Goal: Information Seeking & Learning: Learn about a topic

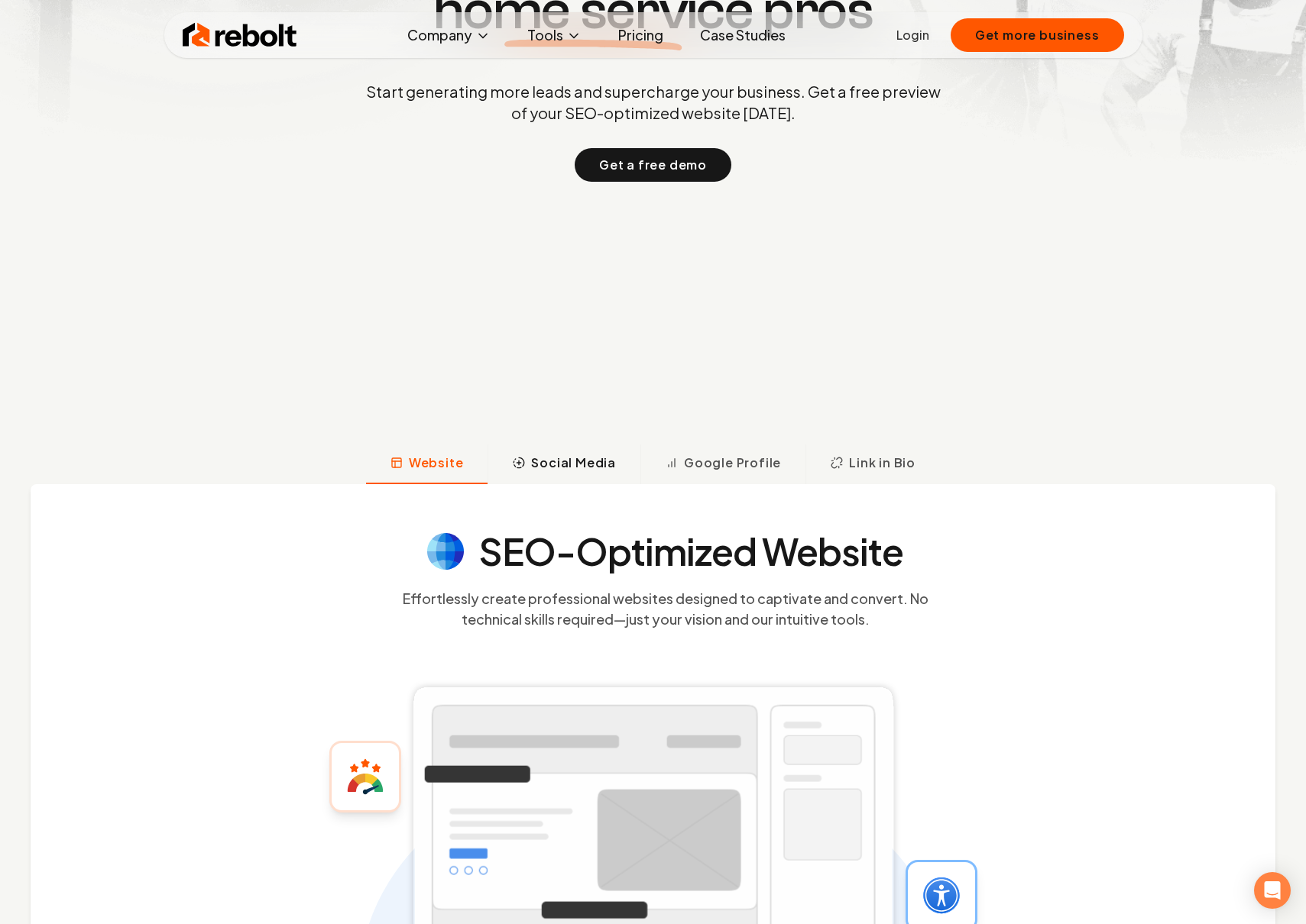
click at [581, 466] on span "Social Media" at bounding box center [573, 463] width 85 height 18
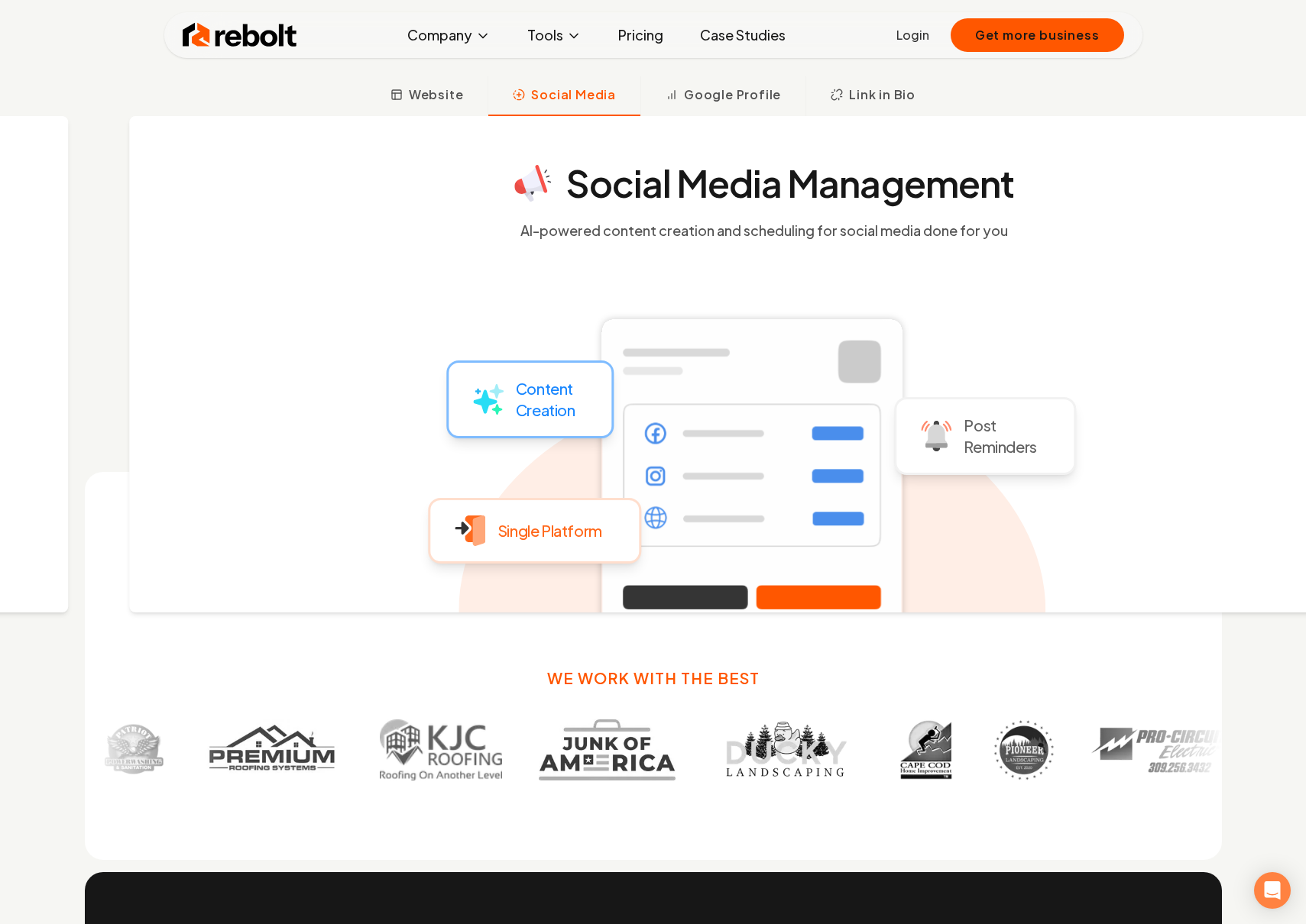
scroll to position [781, 0]
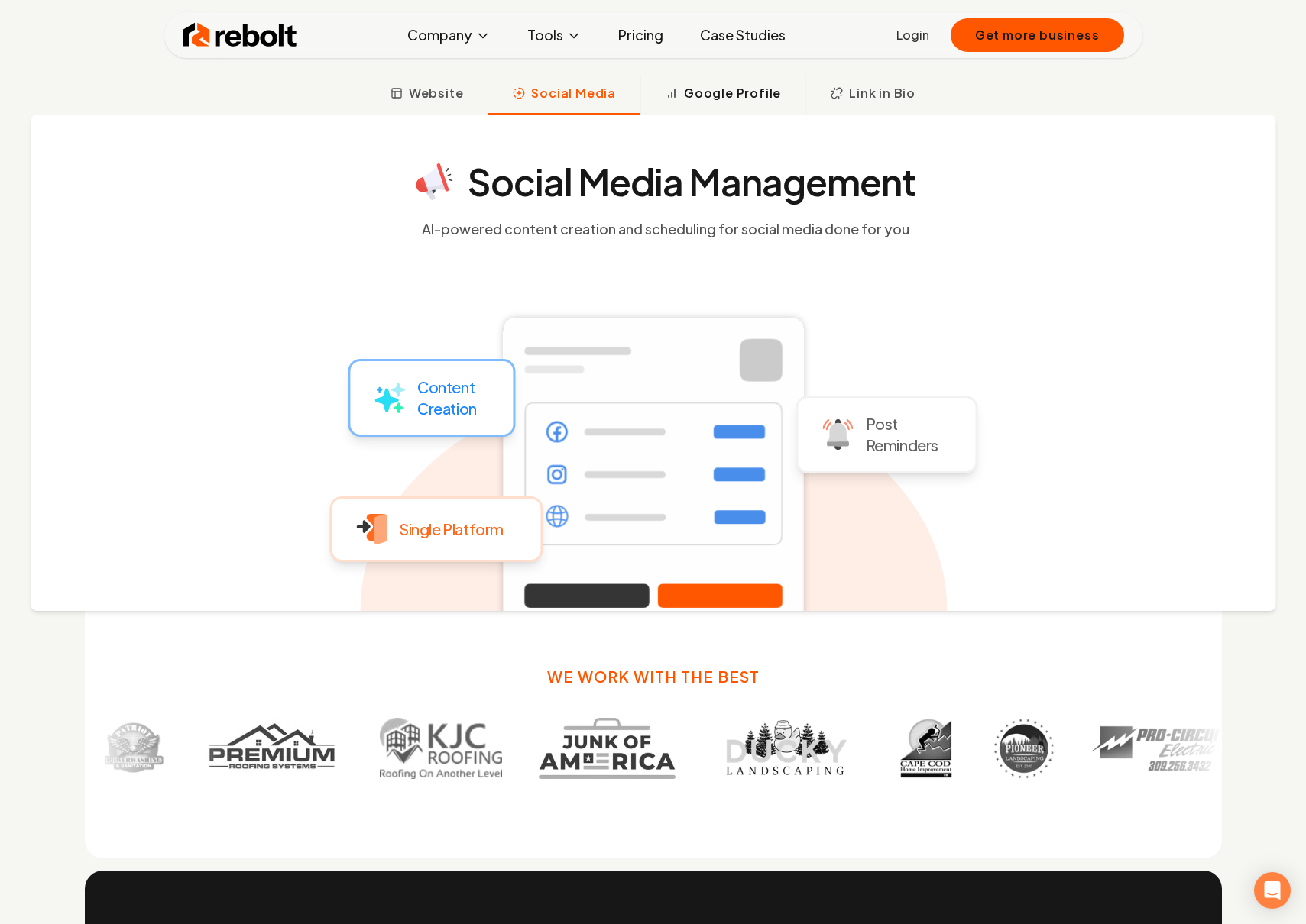
click at [743, 90] on span "Google Profile" at bounding box center [732, 93] width 97 height 18
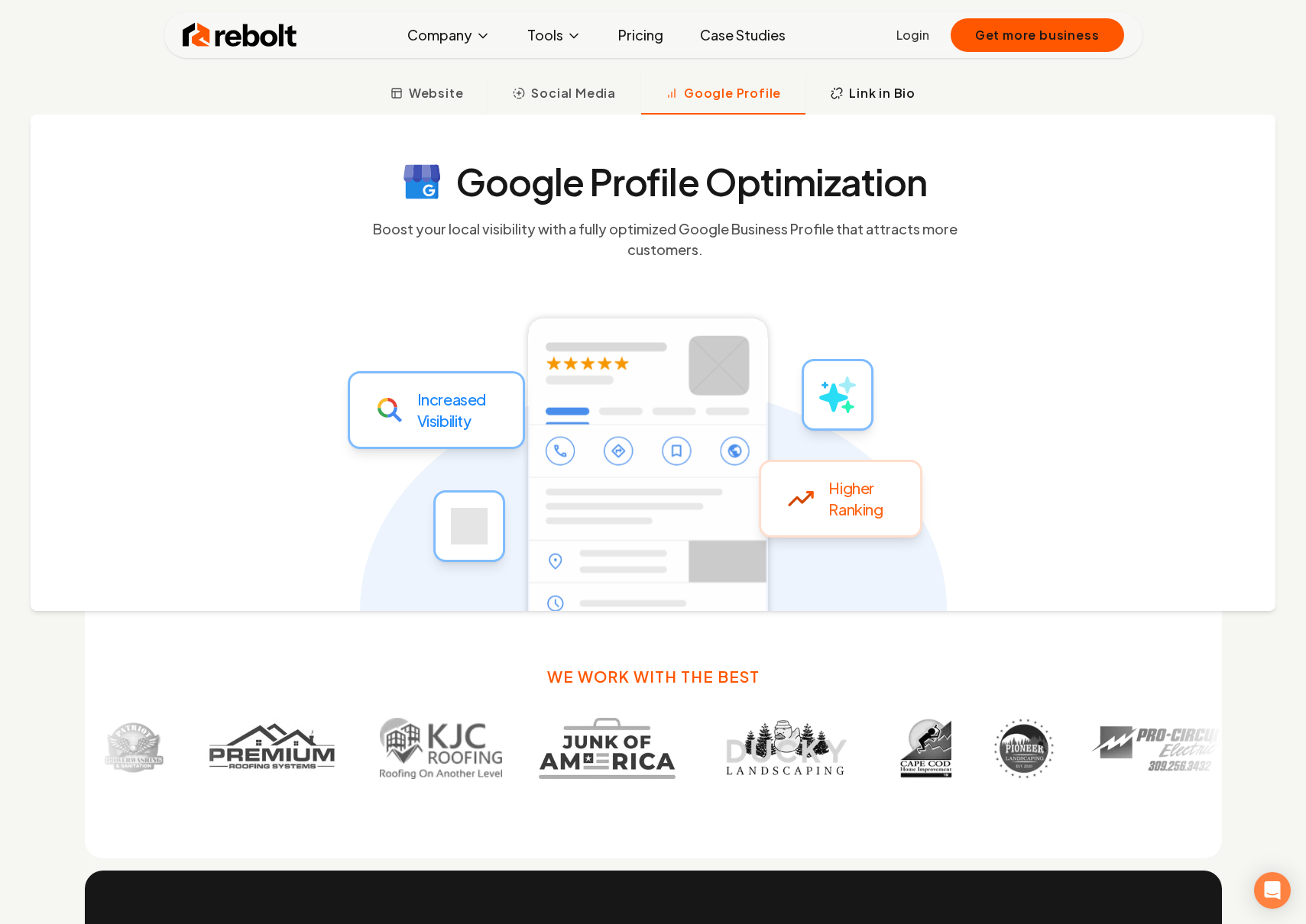
click at [832, 99] on button "Link in Bio" at bounding box center [873, 94] width 134 height 40
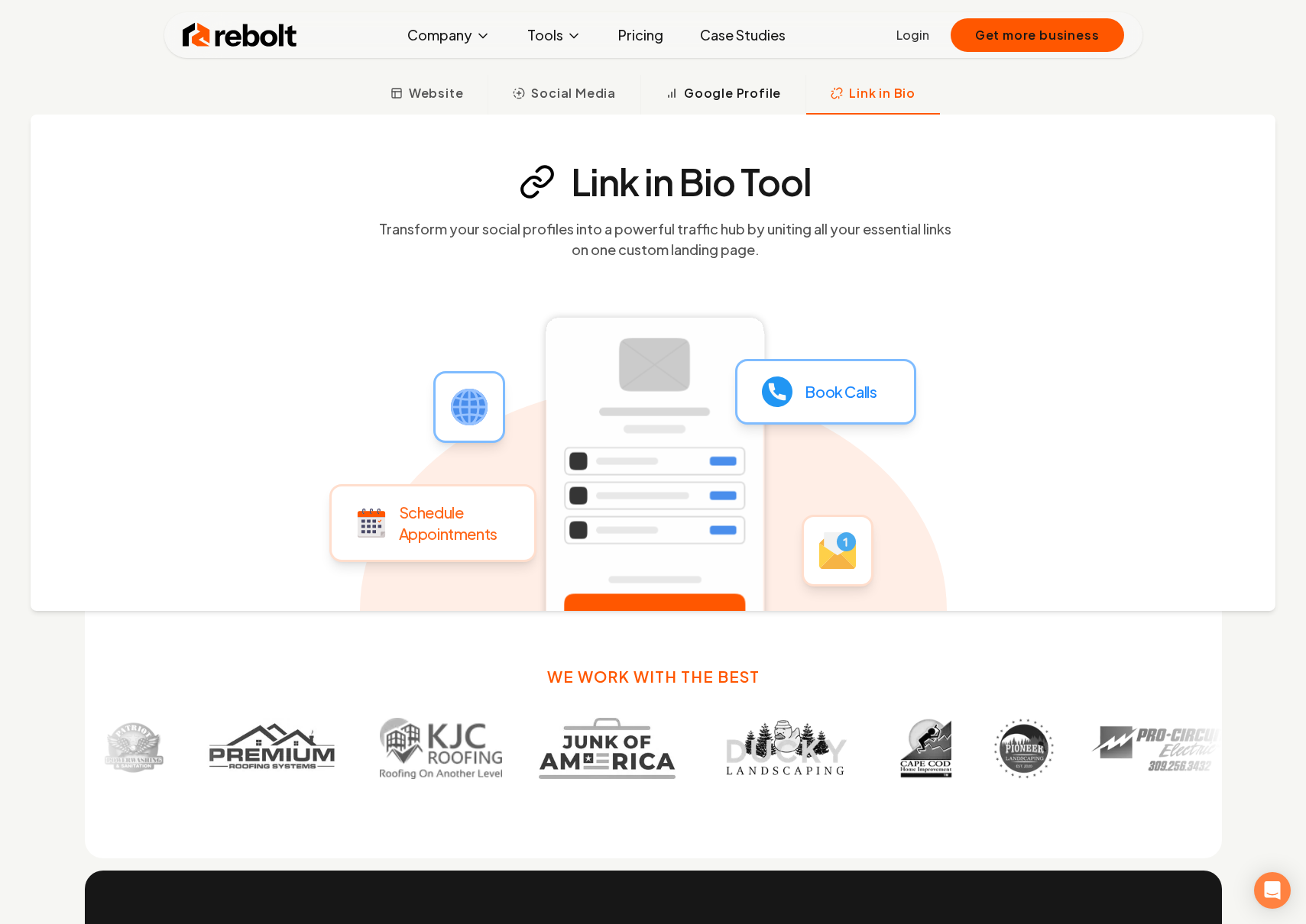
click at [757, 88] on span "Google Profile" at bounding box center [732, 93] width 97 height 18
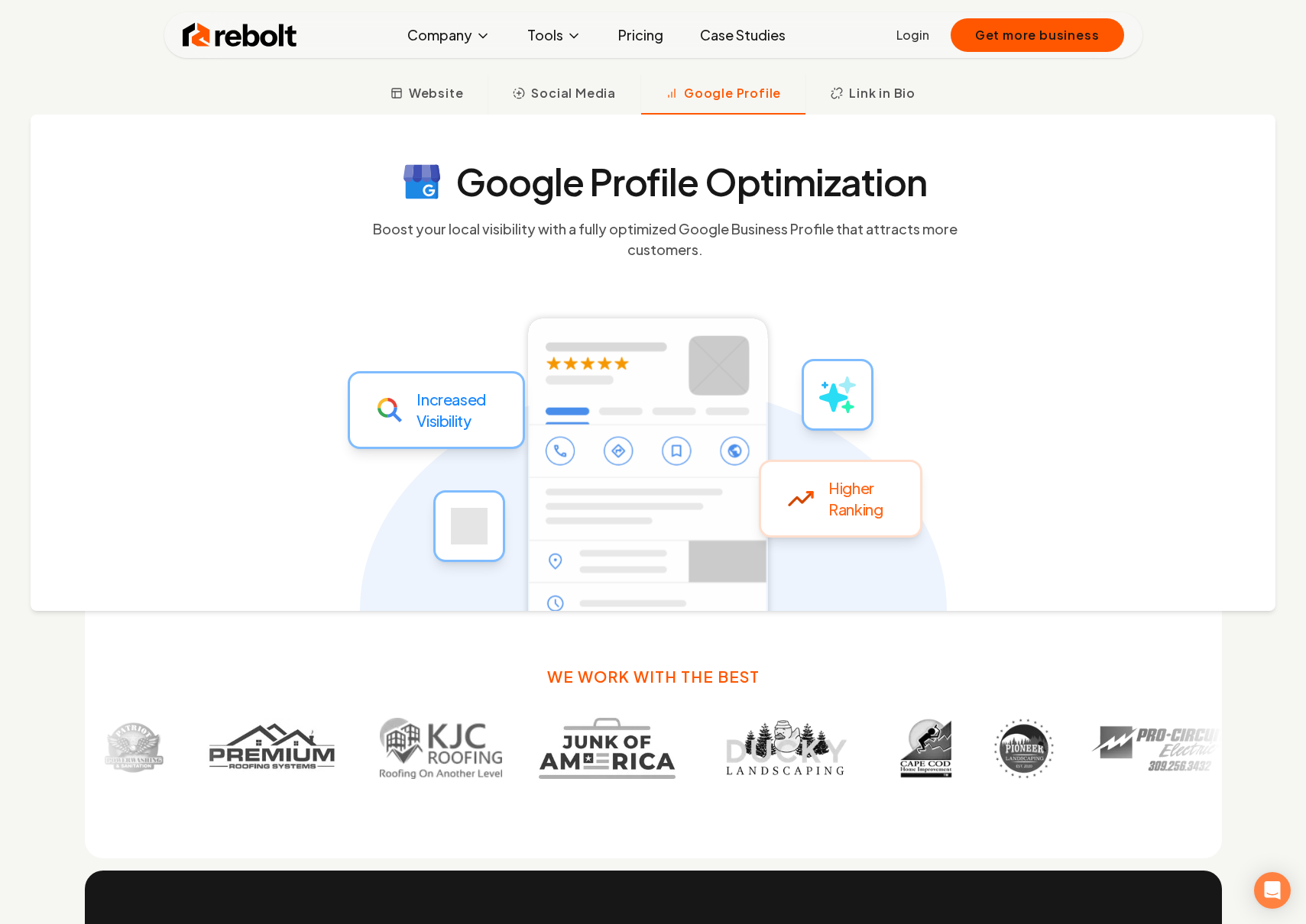
click at [641, 33] on link "Pricing" at bounding box center [641, 35] width 70 height 30
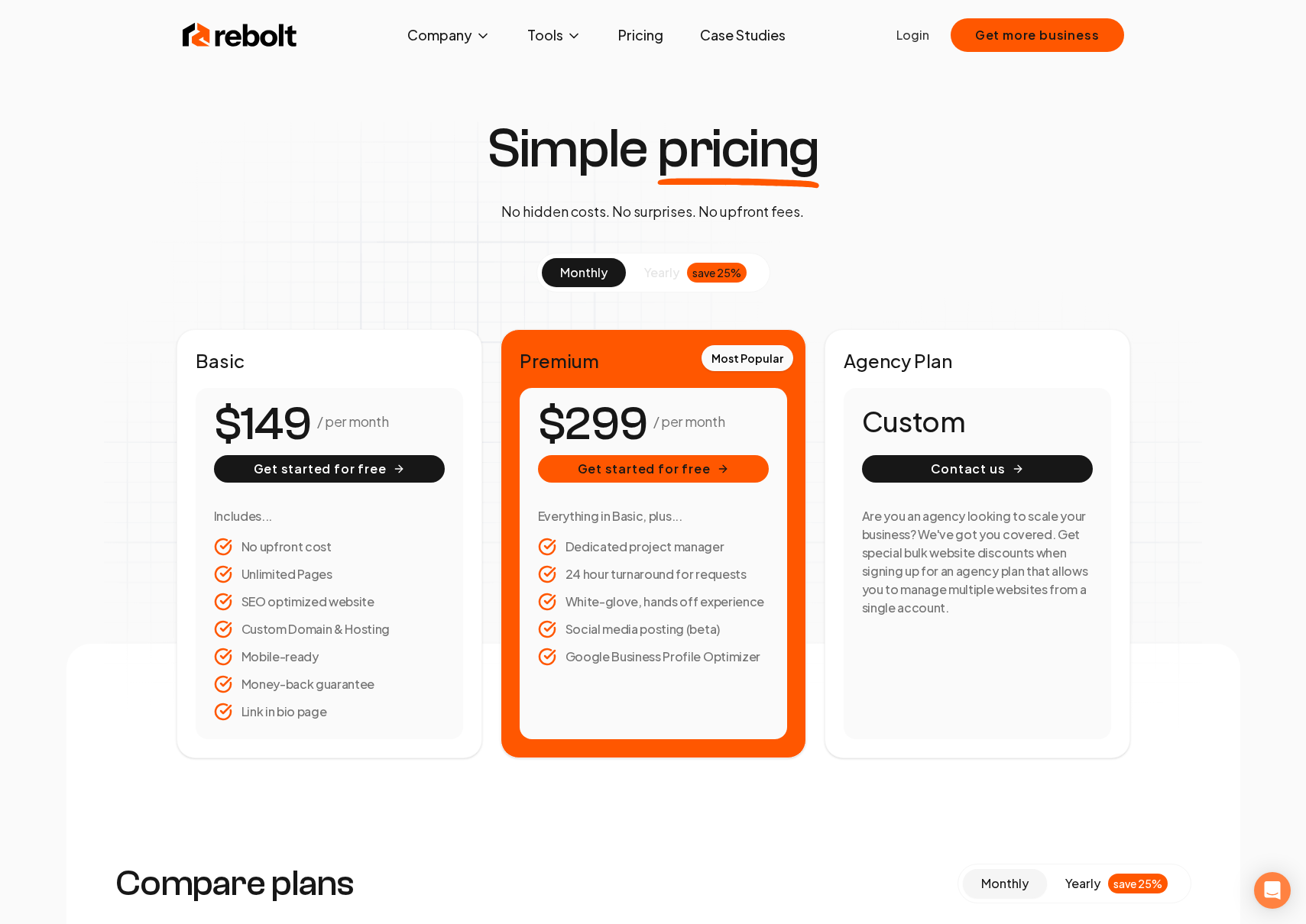
scroll to position [6, 0]
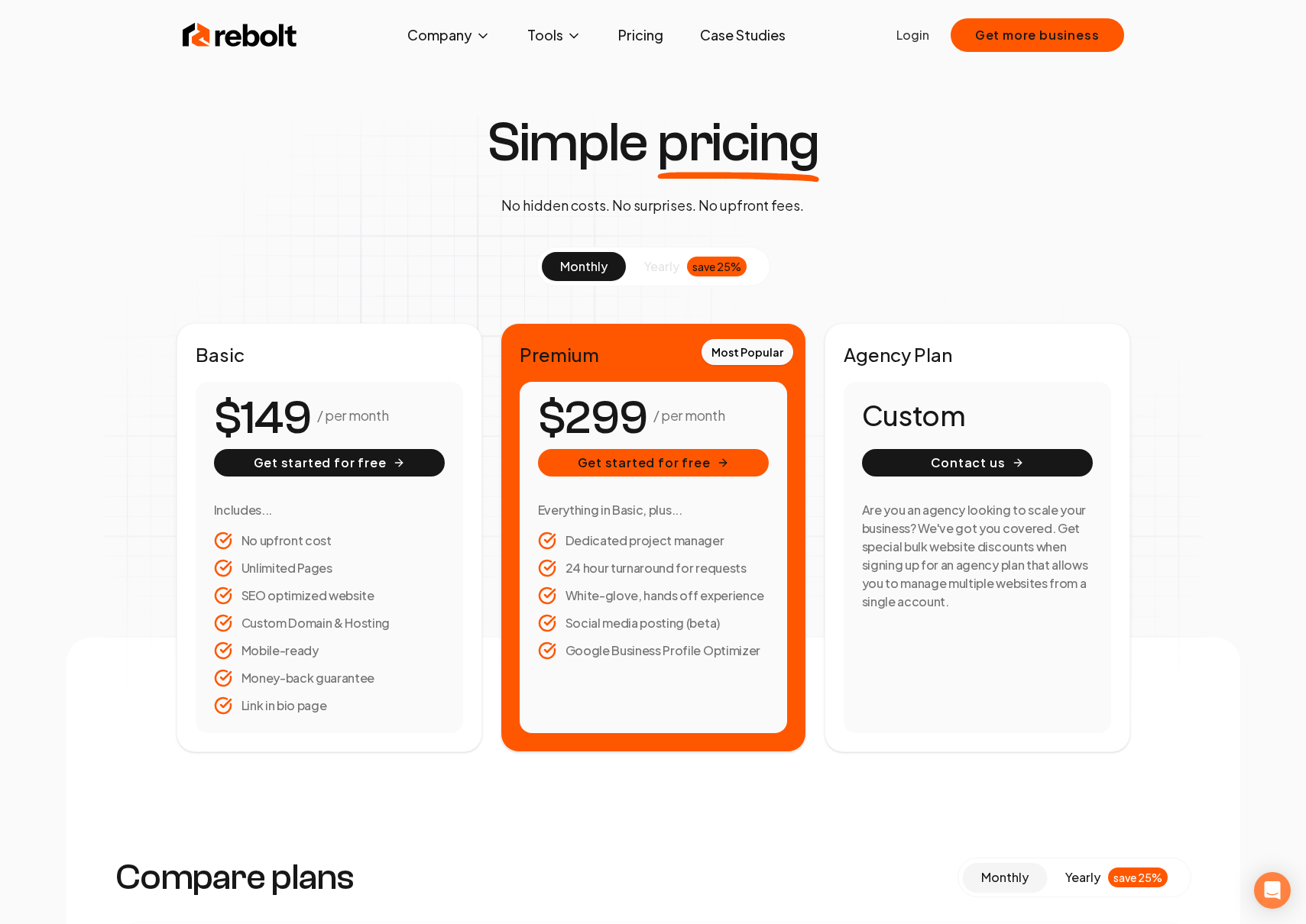
drag, startPoint x: 629, startPoint y: 261, endPoint x: 645, endPoint y: 266, distance: 16.8
click at [630, 261] on button "yearly save 25%" at bounding box center [695, 267] width 139 height 29
click at [583, 268] on span "monthly" at bounding box center [583, 266] width 47 height 16
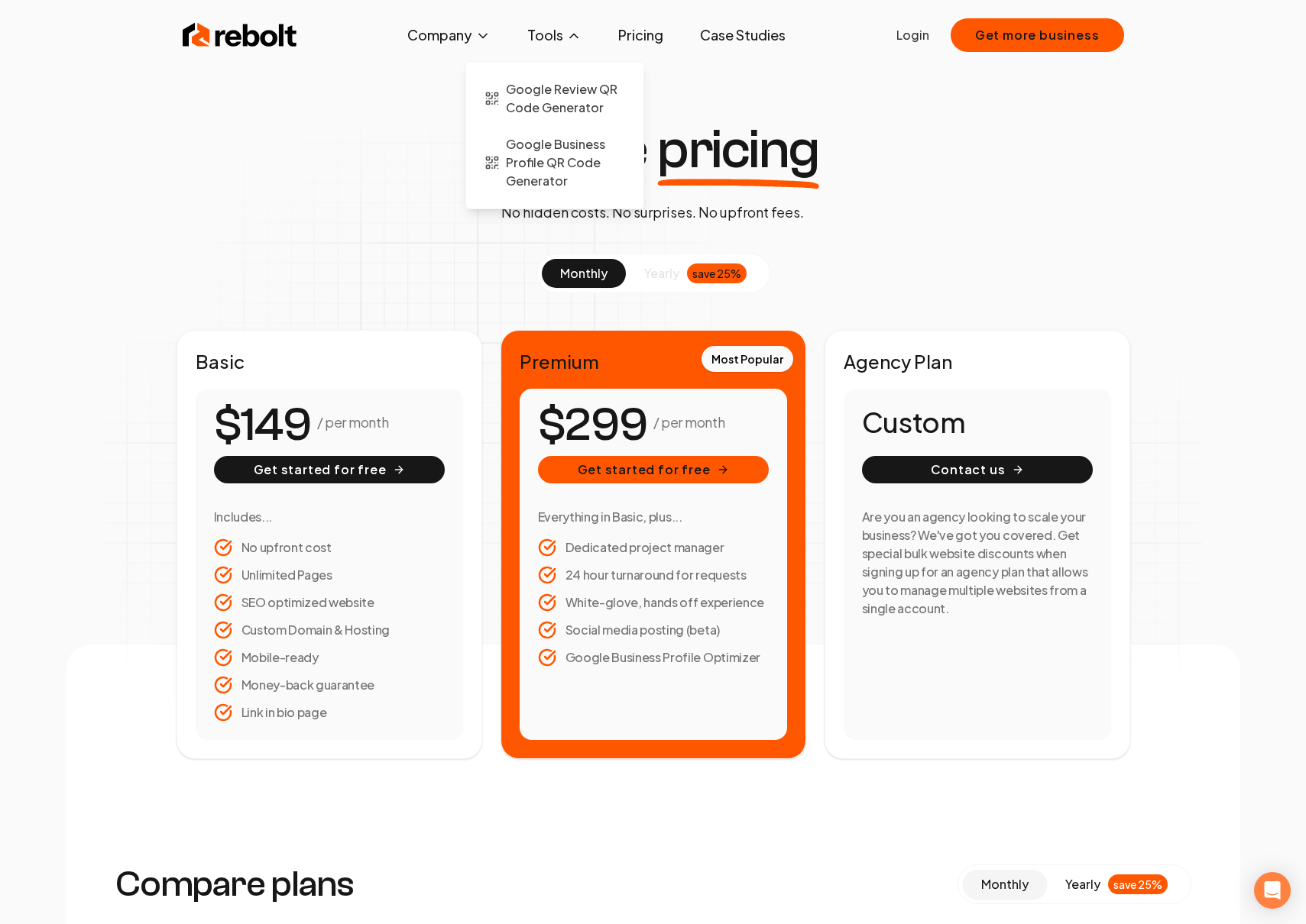
scroll to position [49, 0]
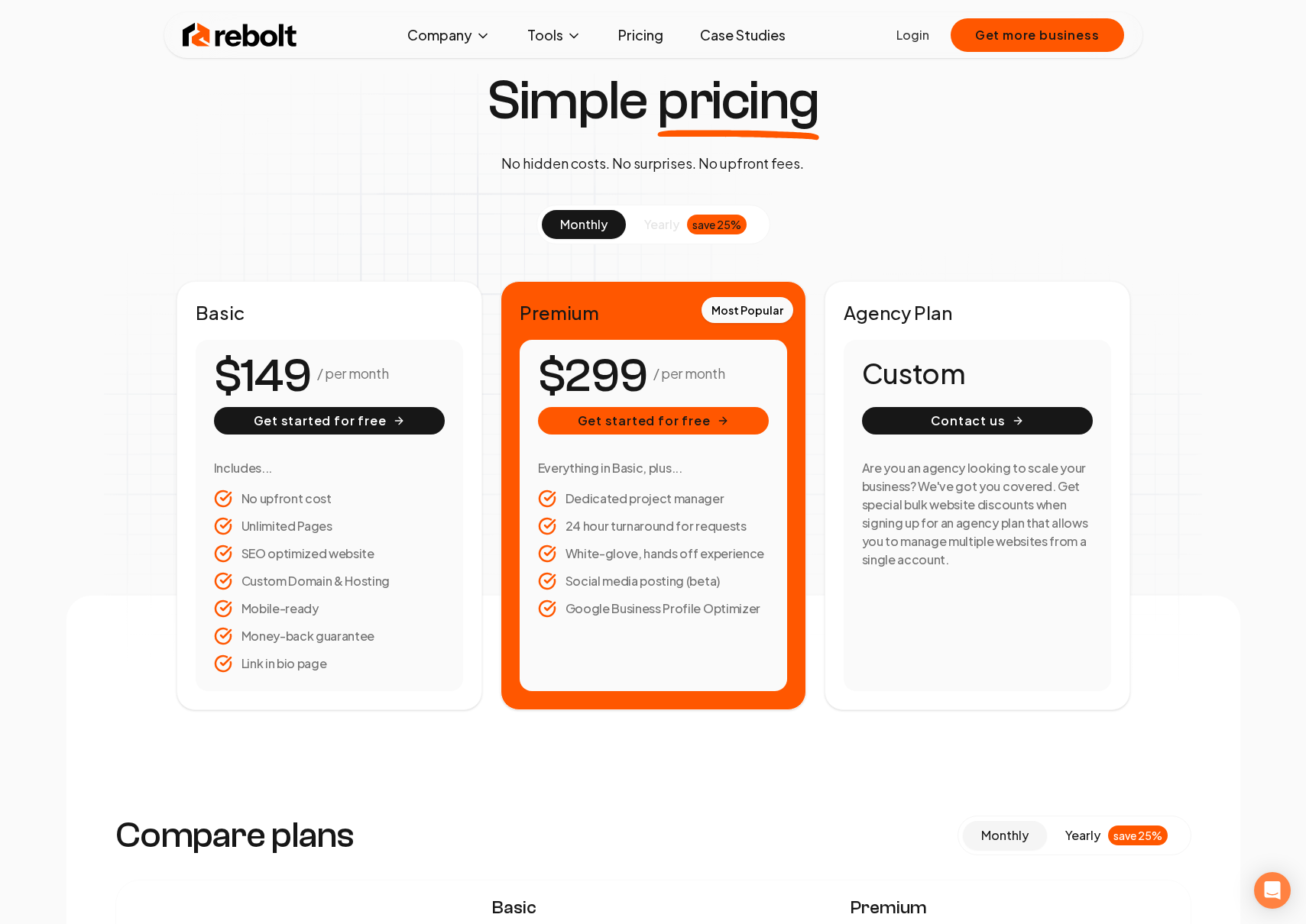
click at [261, 34] on img at bounding box center [239, 35] width 115 height 30
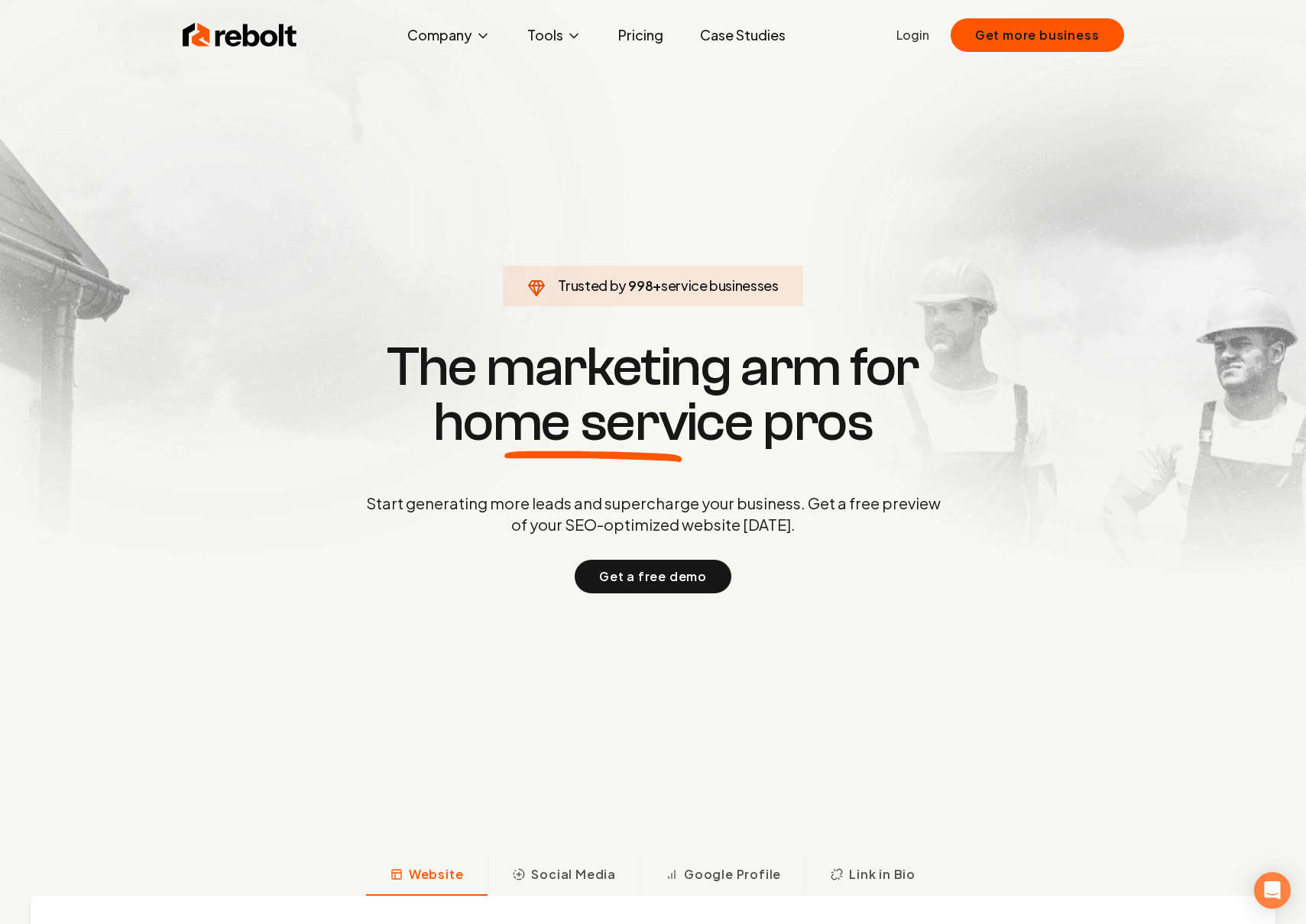
scroll to position [43, 0]
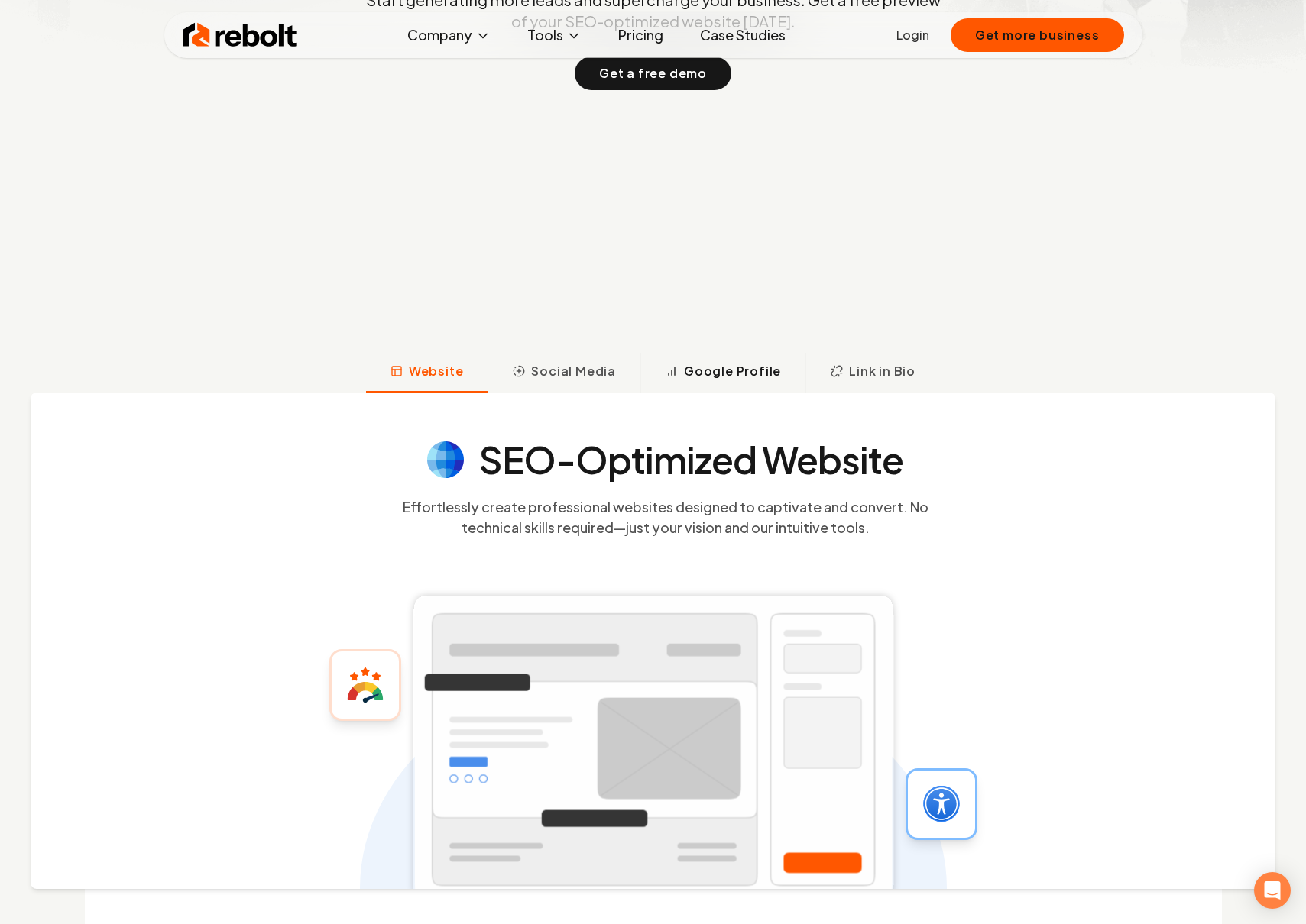
click at [724, 374] on span "Google Profile" at bounding box center [732, 371] width 97 height 18
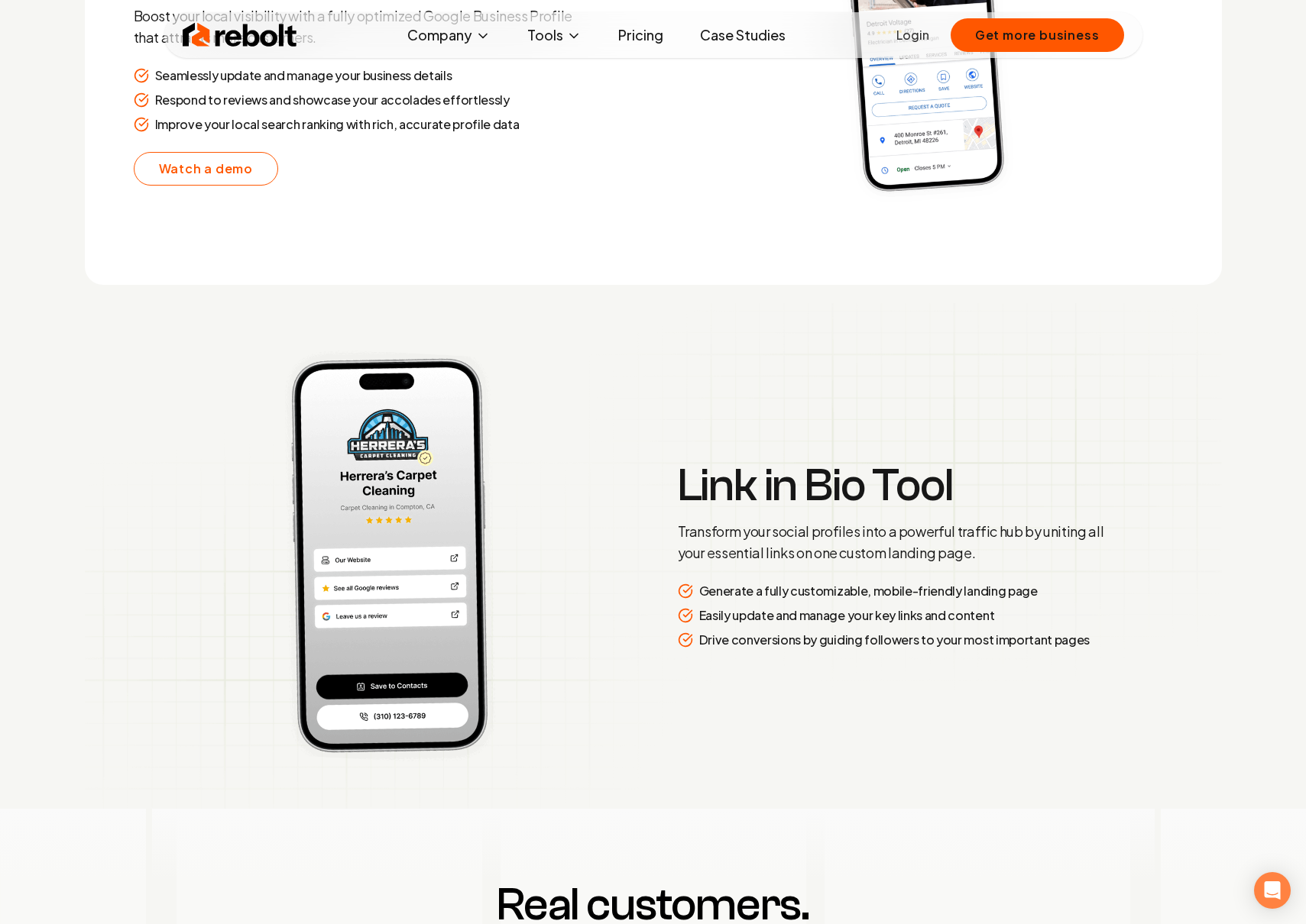
scroll to position [3483, 0]
